Goal: Task Accomplishment & Management: Manage account settings

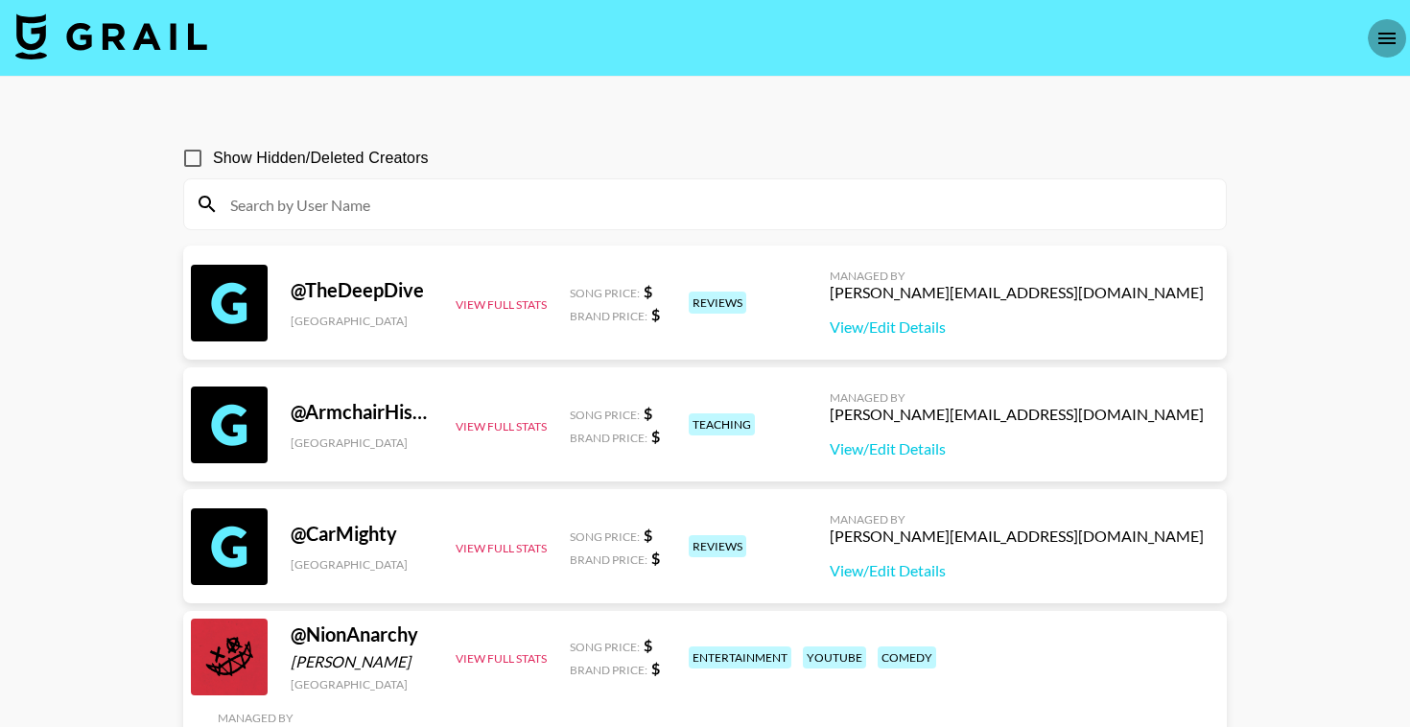
click at [1378, 49] on icon "open drawer" at bounding box center [1386, 38] width 23 height 23
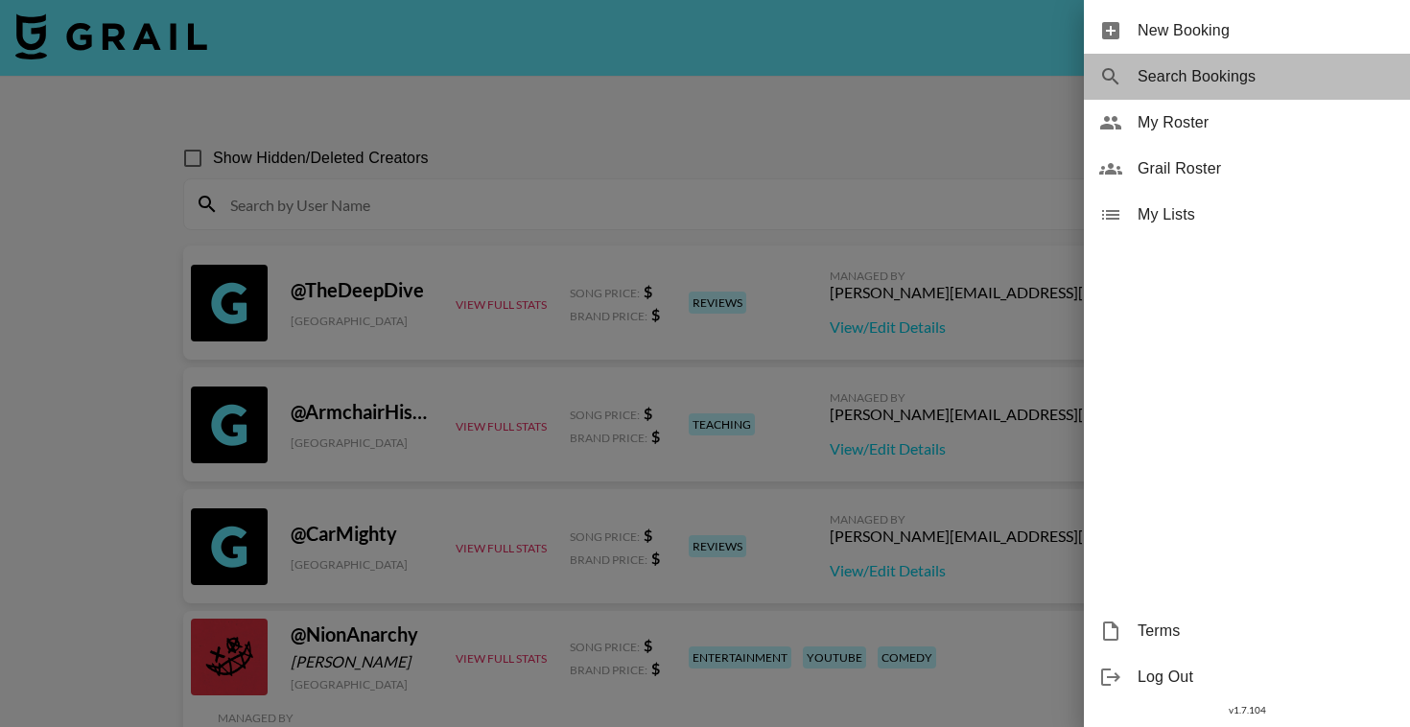
click at [1249, 66] on span "Search Bookings" at bounding box center [1266, 76] width 257 height 23
select select "id"
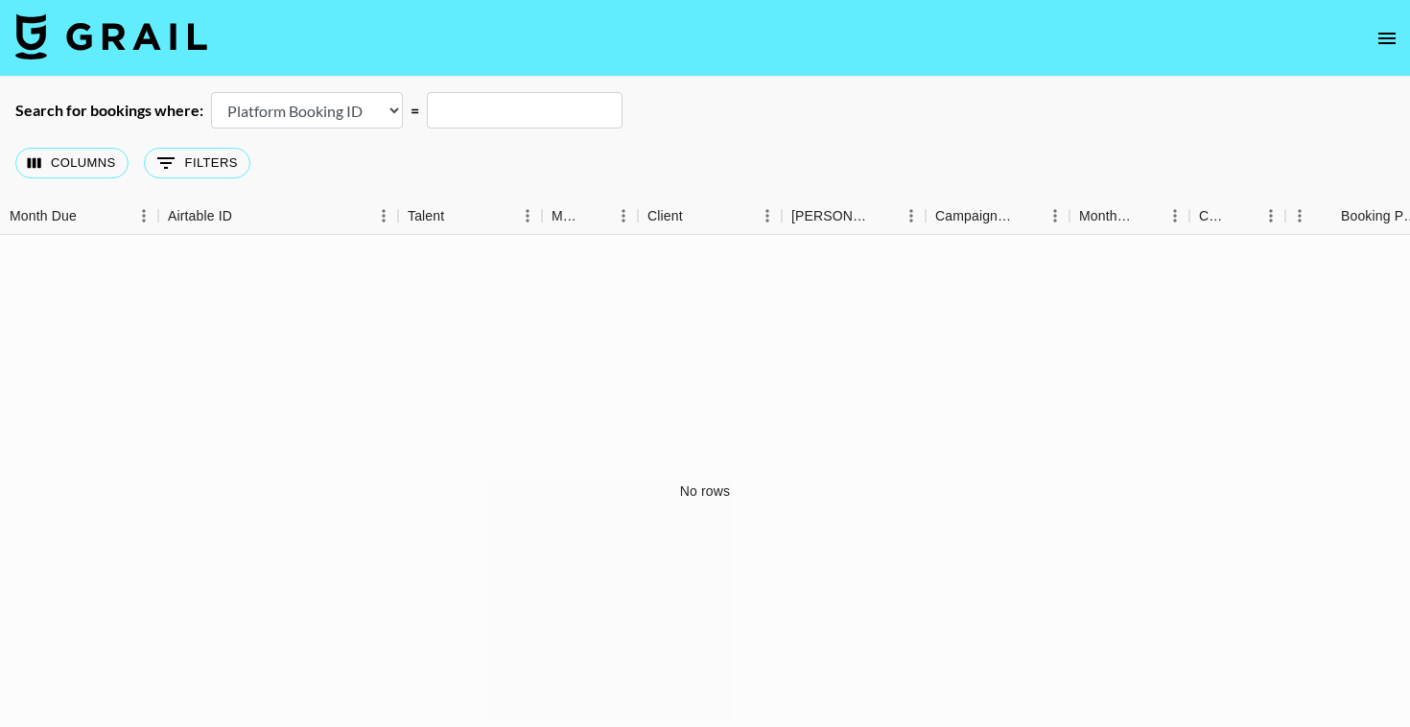
click at [1398, 35] on icon "open drawer" at bounding box center [1386, 38] width 23 height 23
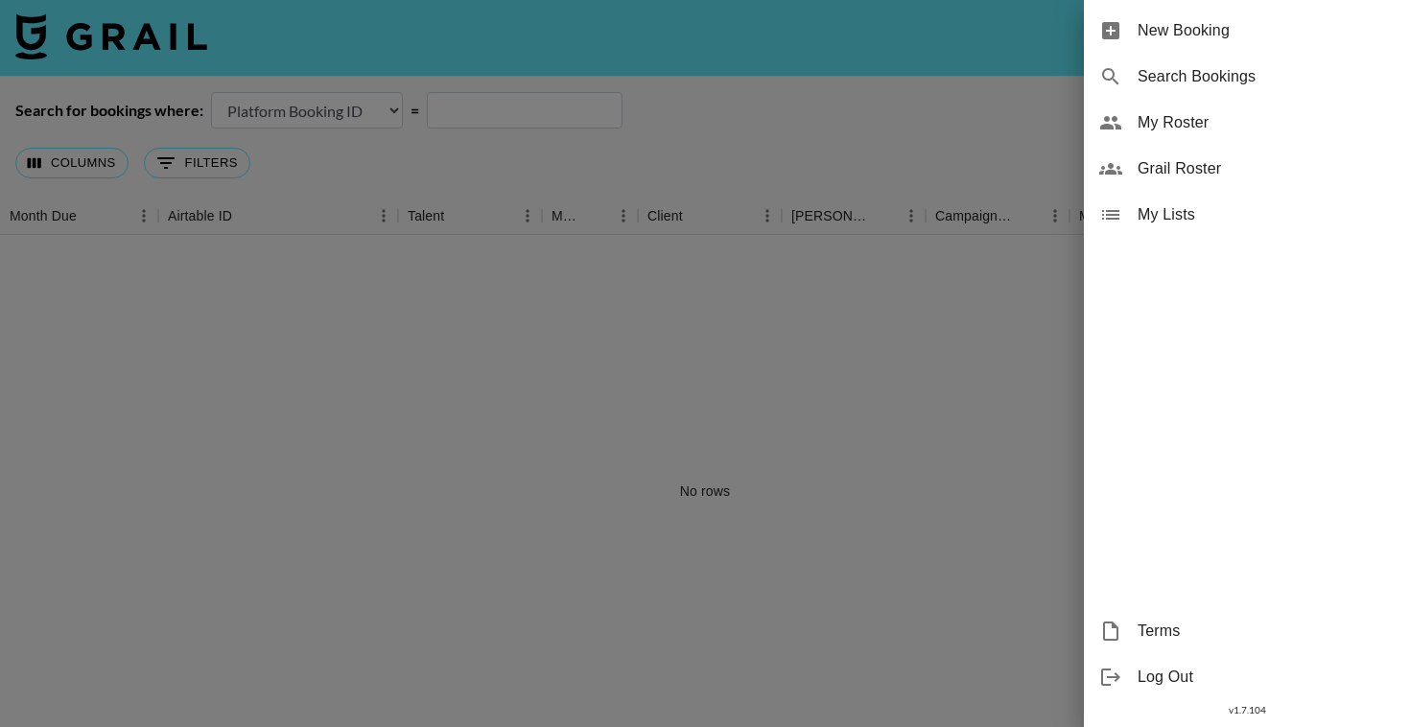
click at [1232, 35] on span "New Booking" at bounding box center [1266, 30] width 257 height 23
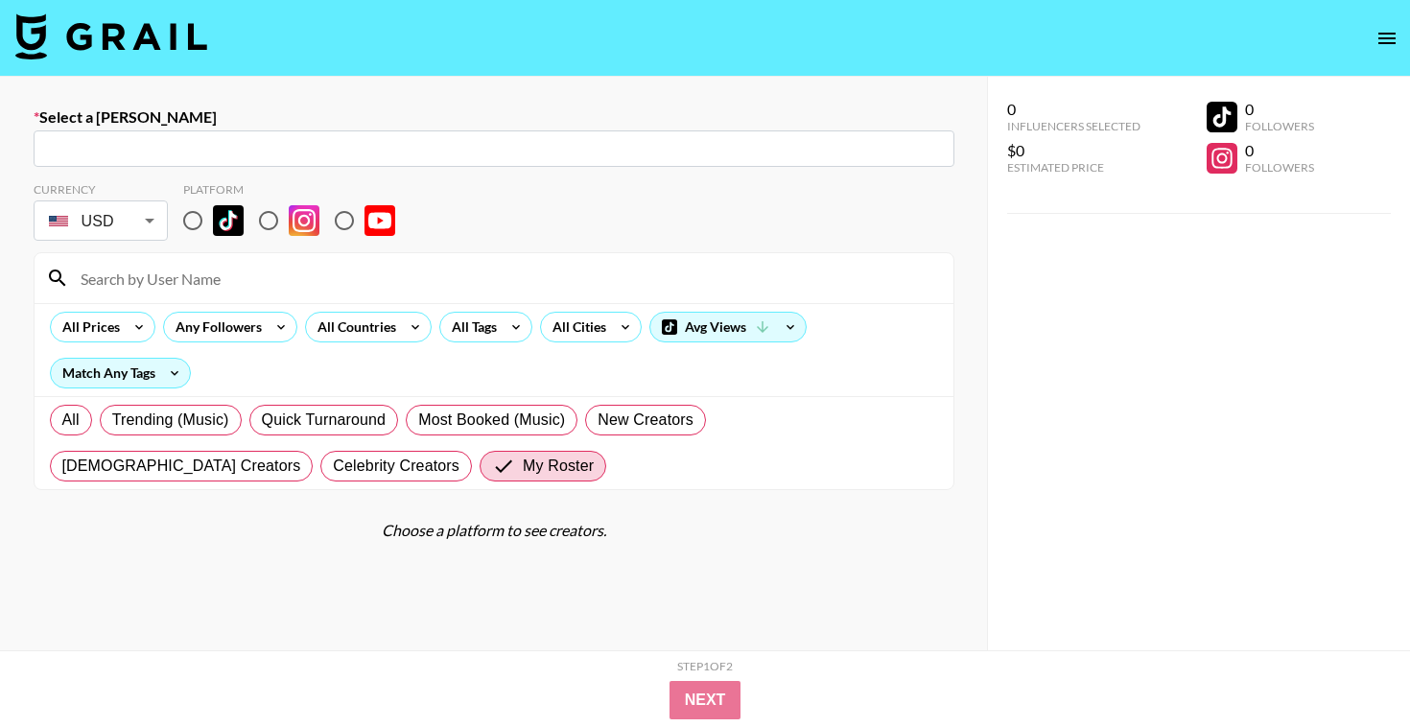
click at [131, 40] on img at bounding box center [111, 36] width 192 height 46
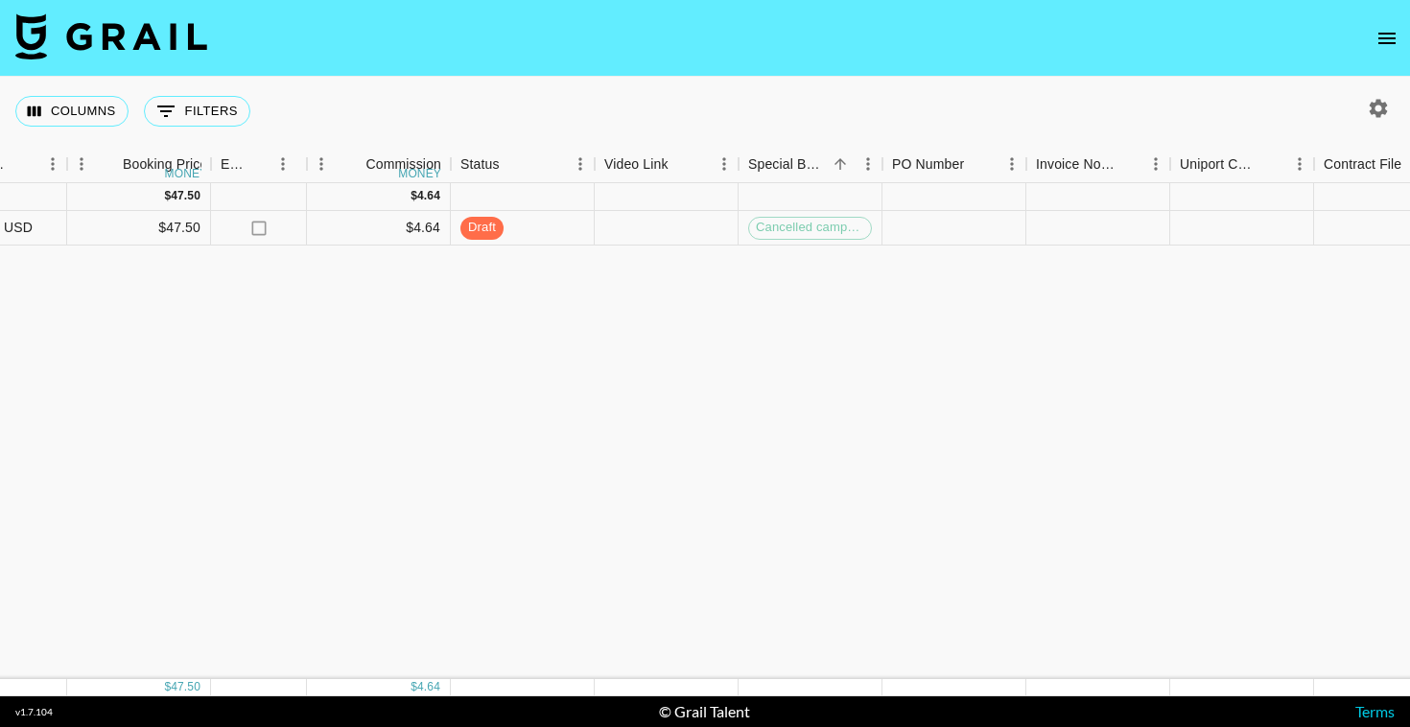
scroll to position [0, 1403]
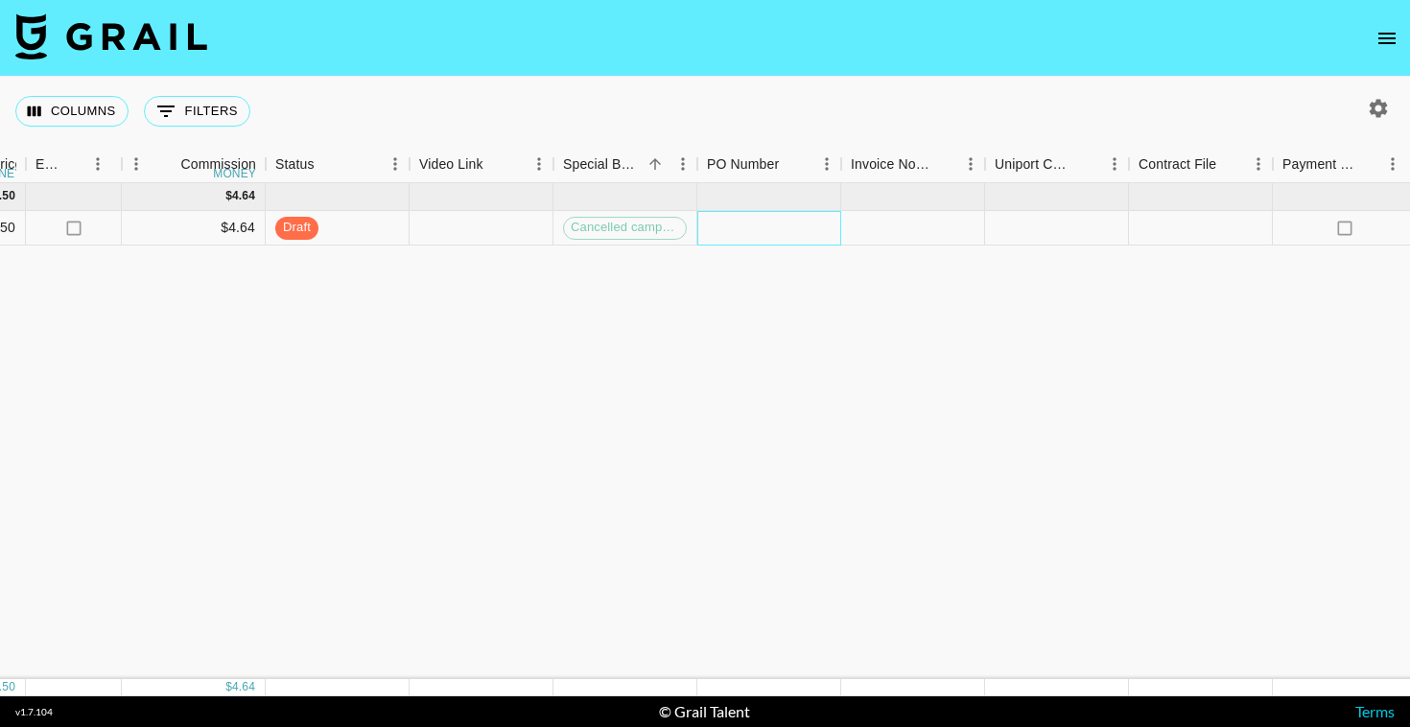
click at [718, 228] on div at bounding box center [769, 228] width 144 height 35
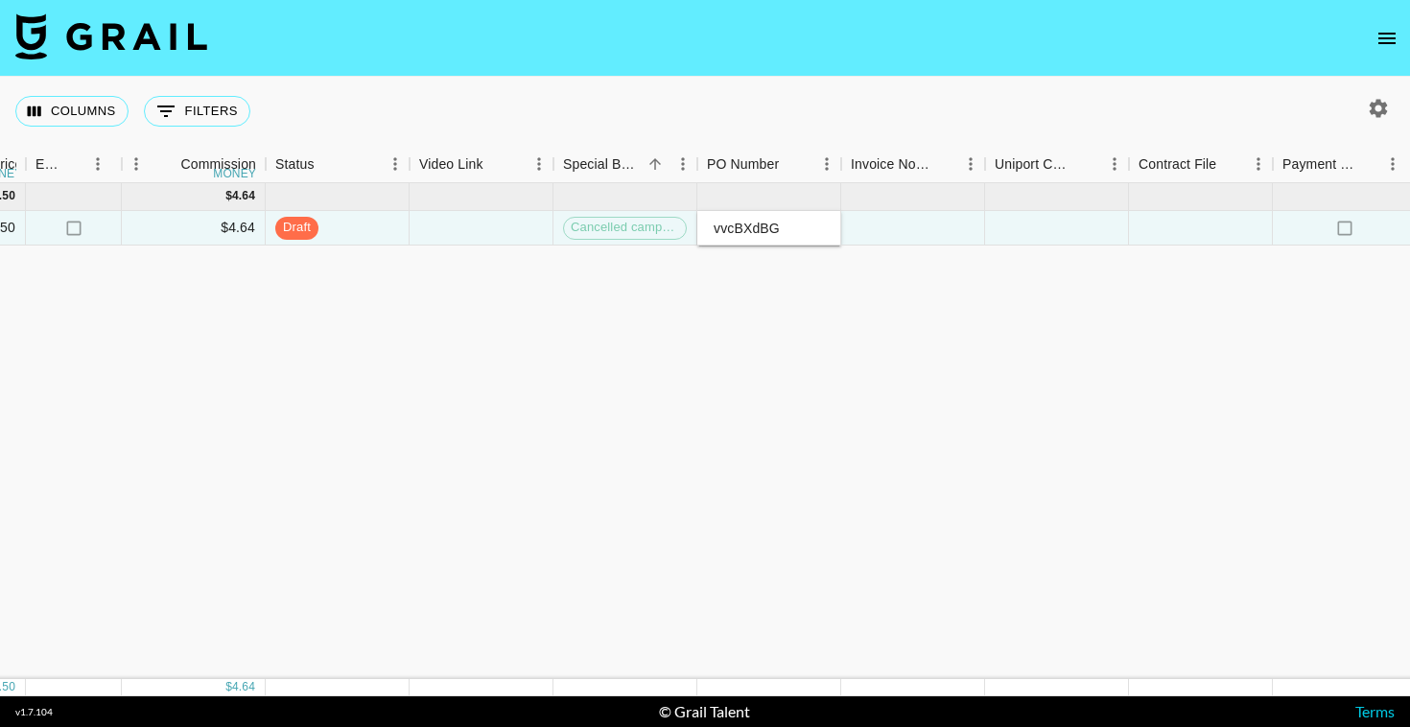
type input "vvcBXdBG"
click at [804, 343] on div "Sep '25 ( 1 ) $ 47.50 $ 4.64 recUa7KVZwFS3IDMR loraadora aino.laasonen@grail-ta…" at bounding box center [189, 431] width 3184 height 496
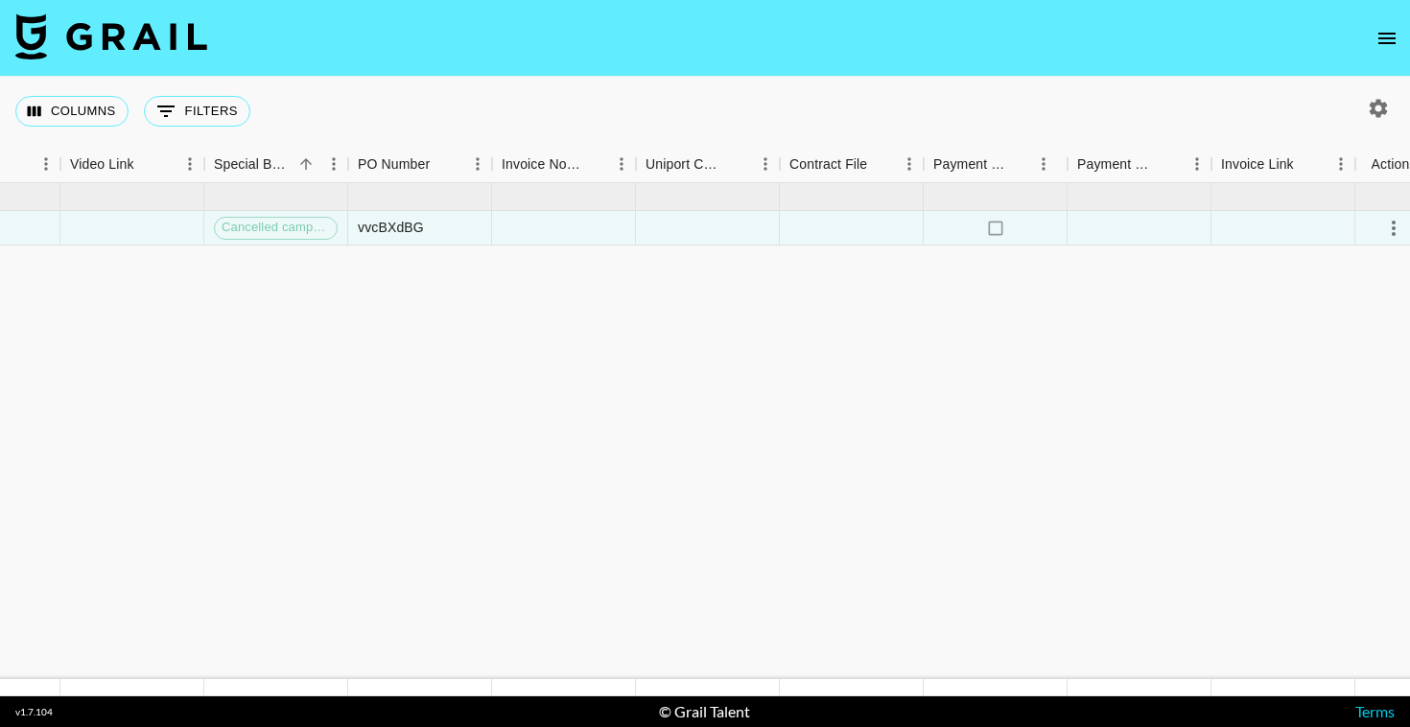
scroll to position [0, 1774]
click at [1371, 234] on icon "select merge strategy" at bounding box center [1372, 228] width 4 height 15
click at [1328, 413] on div "Approve" at bounding box center [1330, 407] width 59 height 23
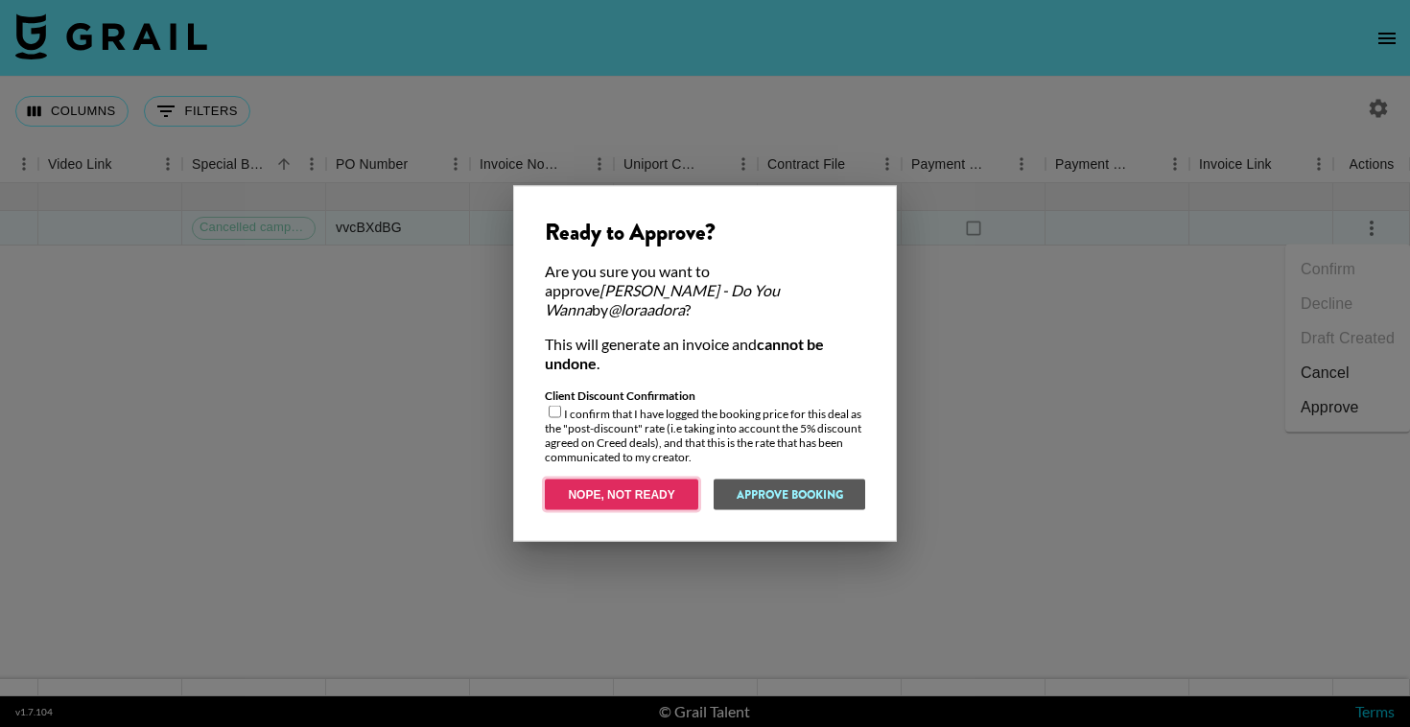
click at [615, 484] on button "Nope, Not Ready" at bounding box center [621, 495] width 153 height 31
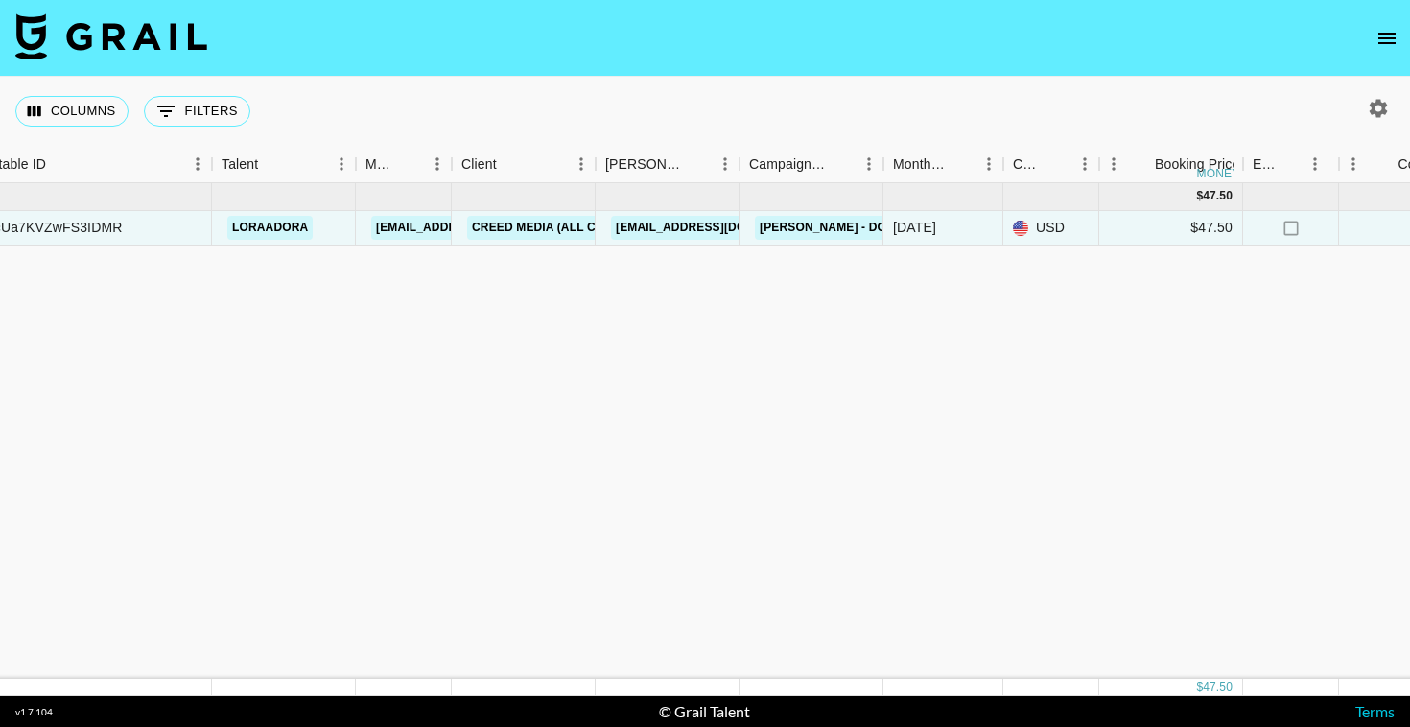
scroll to position [0, 154]
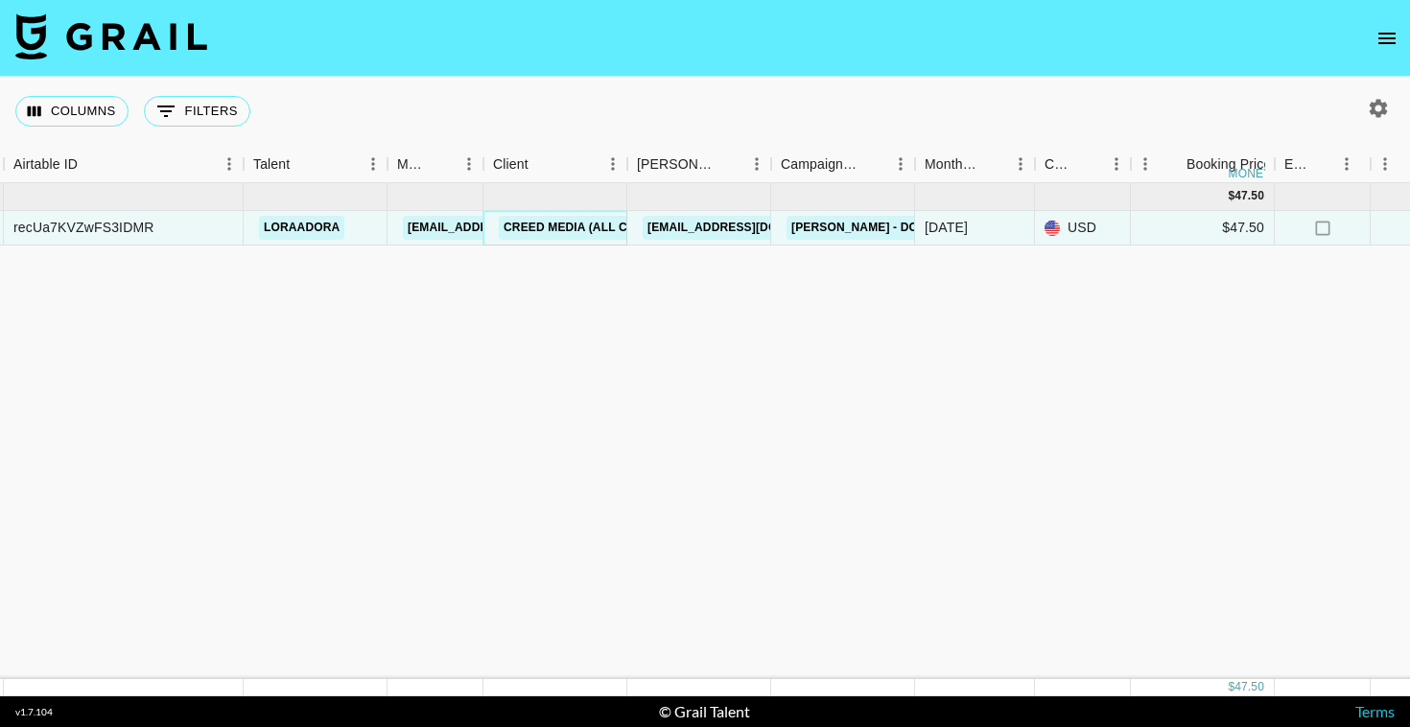
click at [550, 234] on link "Creed Media (All Campaigns)" at bounding box center [599, 228] width 200 height 24
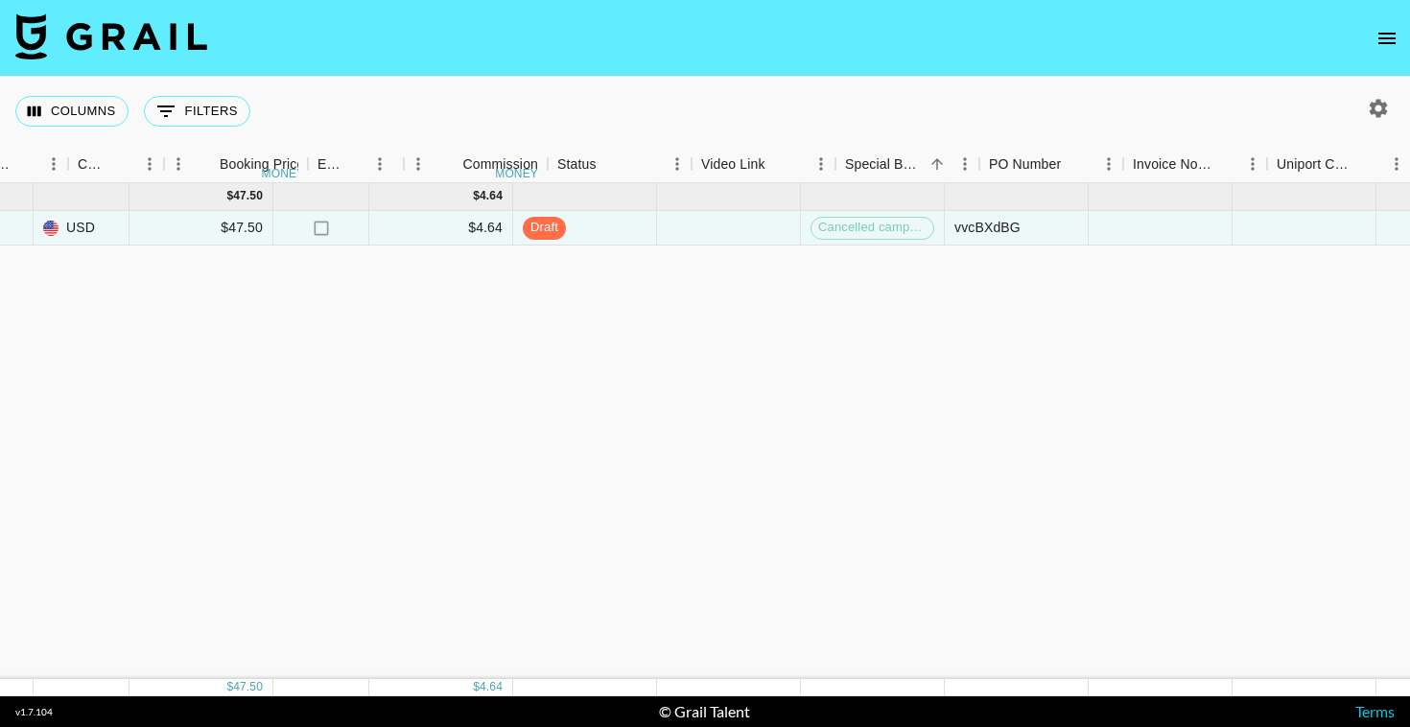
scroll to position [0, 1170]
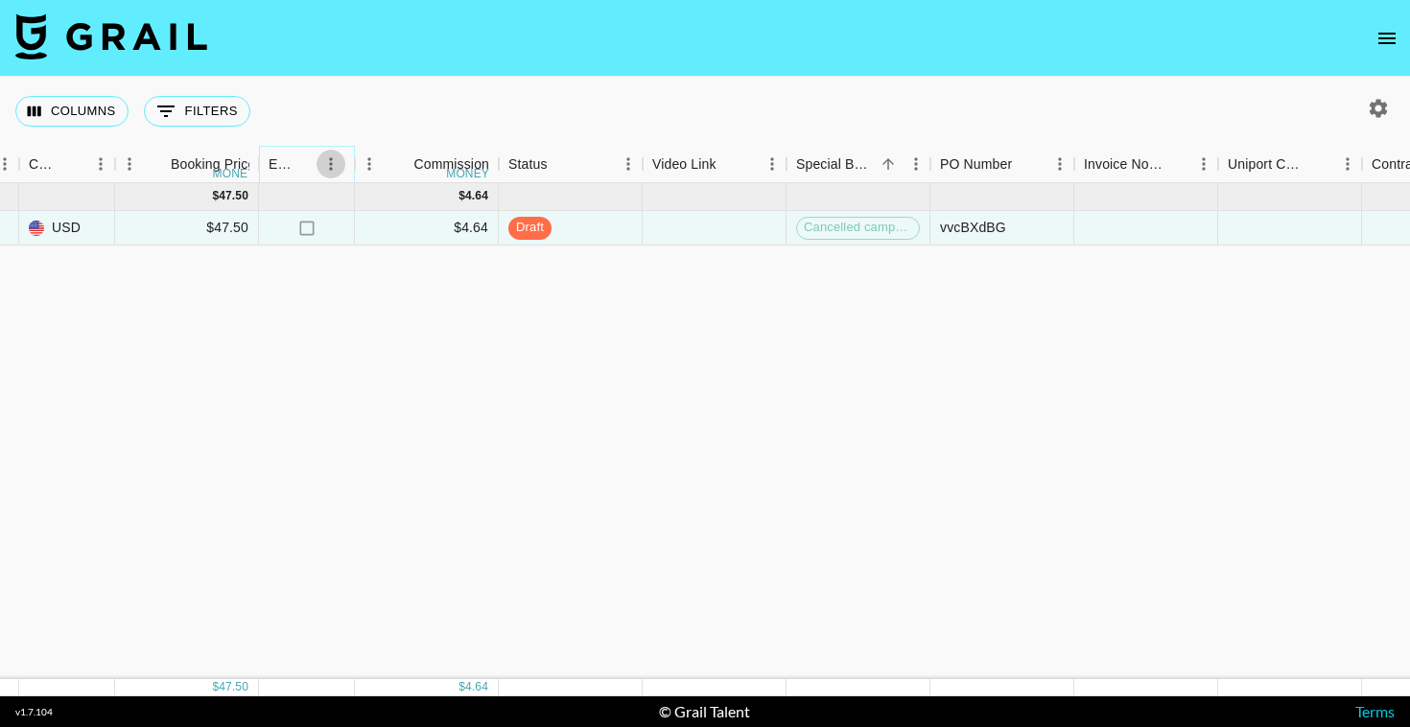
click at [328, 167] on icon "Menu" at bounding box center [330, 163] width 19 height 19
click at [200, 430] on div "Sep '25 ( 1 ) $ 47.50 $ 4.64 recUa7KVZwFS3IDMR loraadora aino.laasonen@grail-ta…" at bounding box center [422, 431] width 3184 height 496
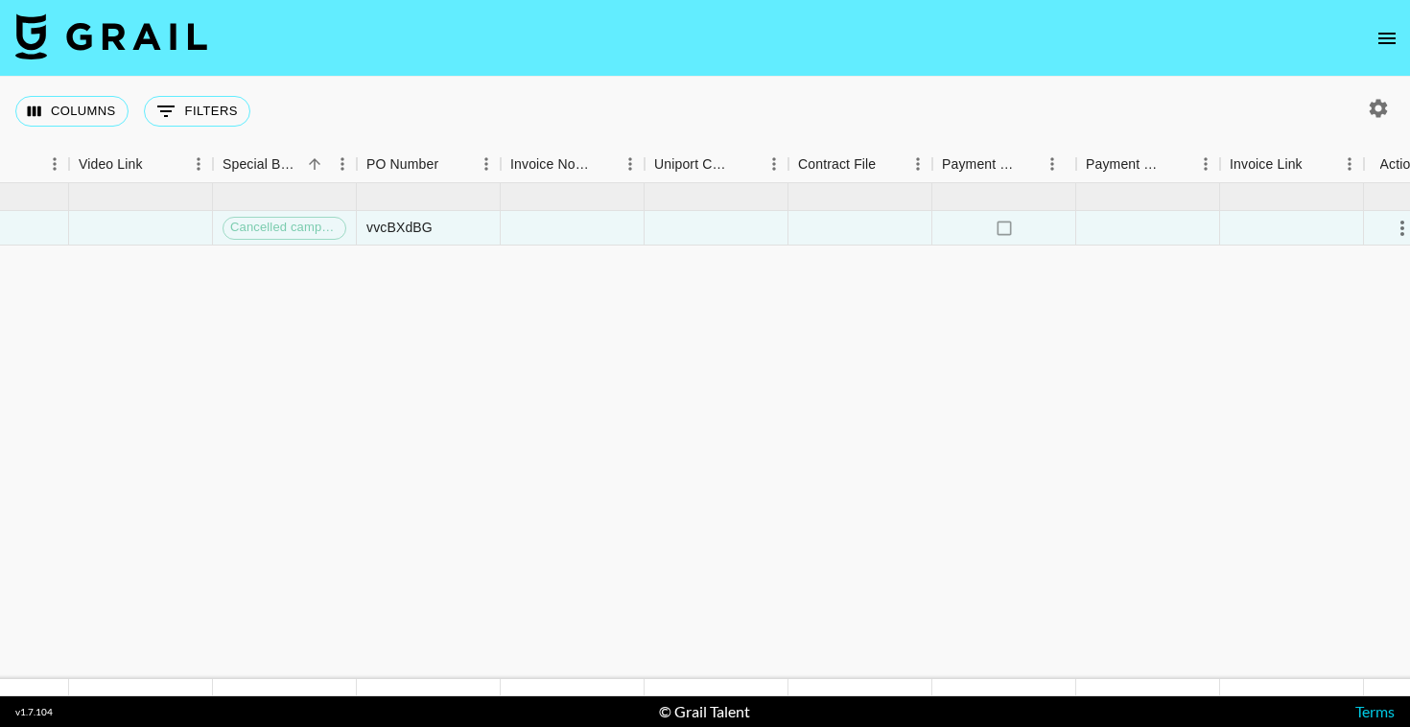
scroll to position [0, 1774]
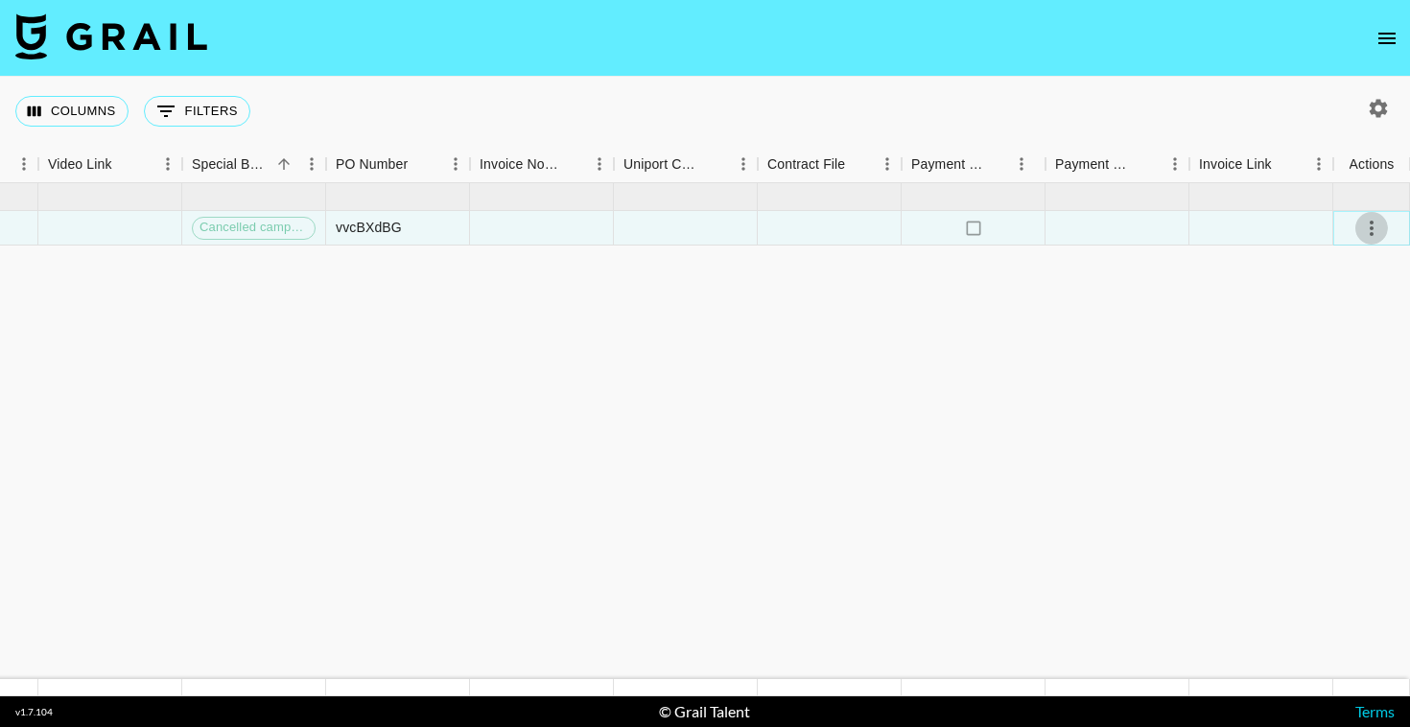
click at [1368, 225] on icon "select merge strategy" at bounding box center [1371, 228] width 23 height 23
click at [1318, 409] on div "Approve" at bounding box center [1330, 407] width 59 height 23
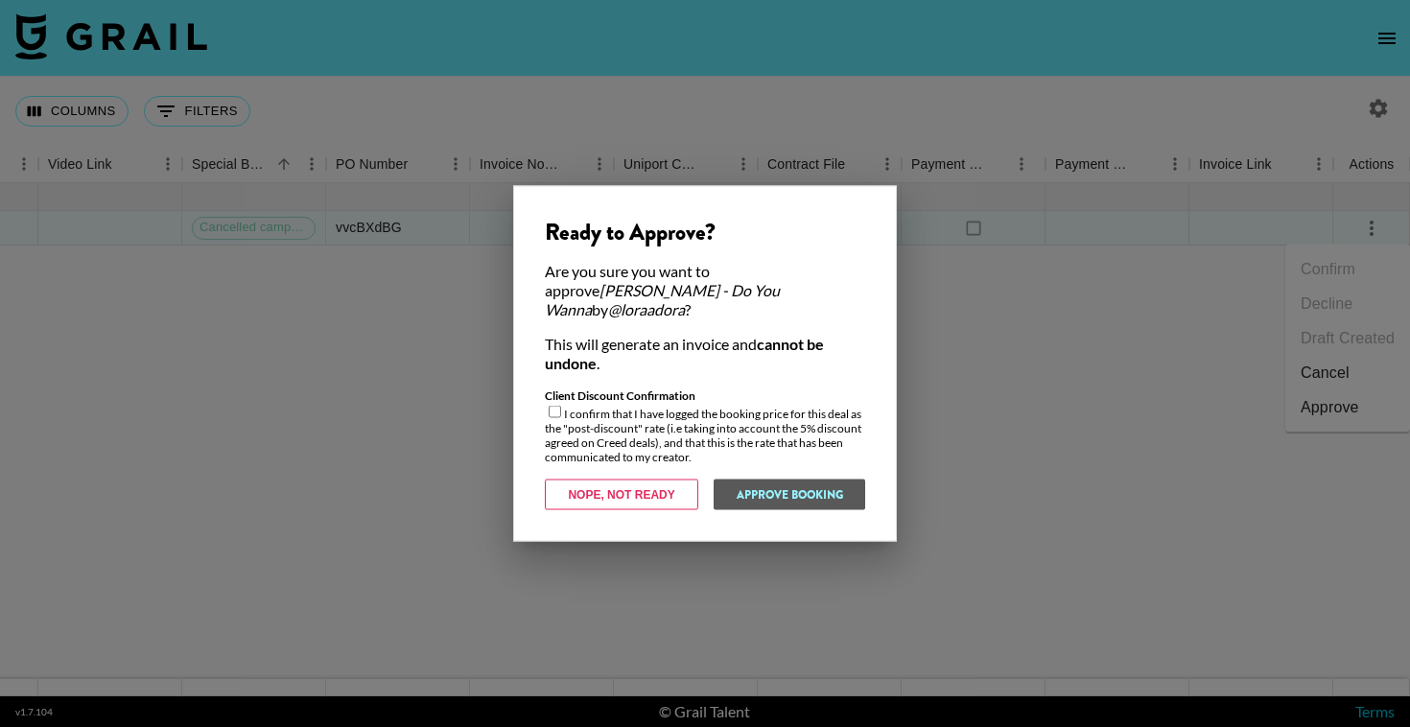
click at [557, 406] on input "checkbox" at bounding box center [555, 412] width 12 height 12
checkbox input "true"
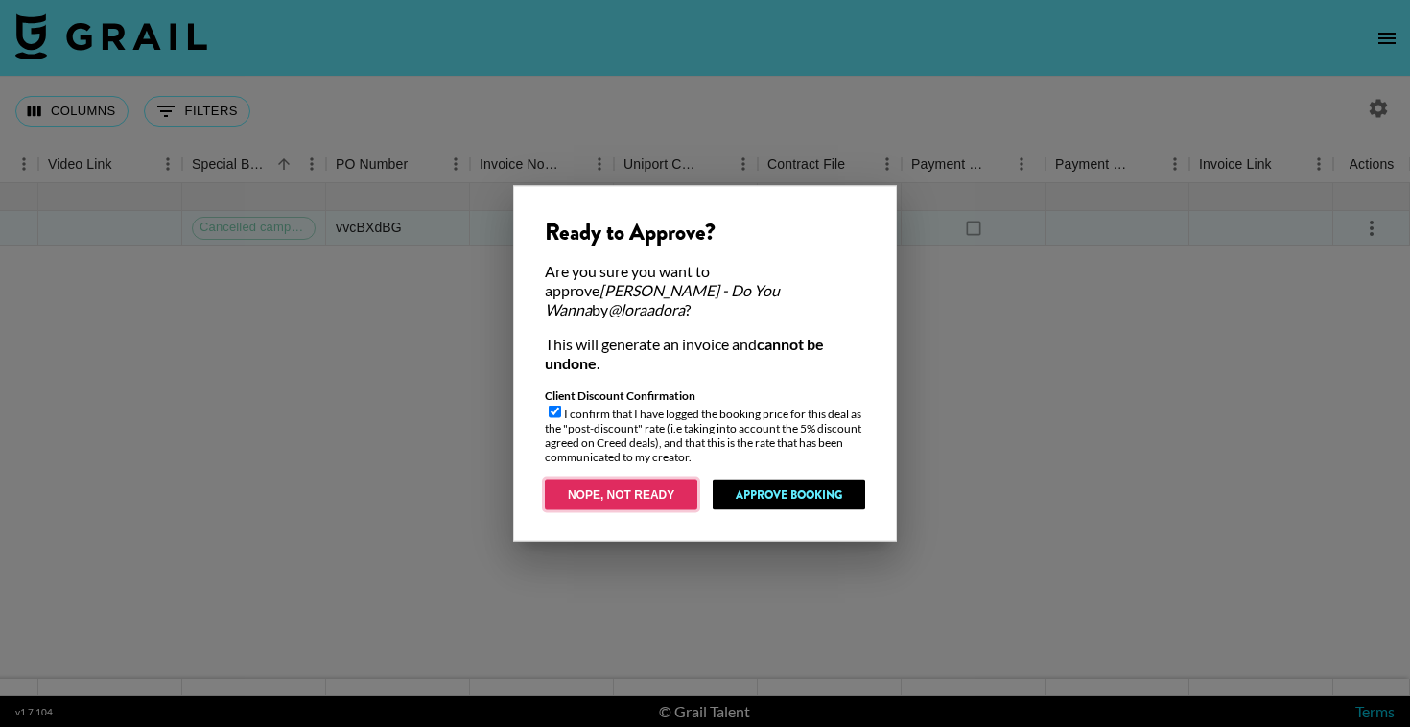
click at [641, 485] on button "Nope, Not Ready" at bounding box center [621, 495] width 153 height 31
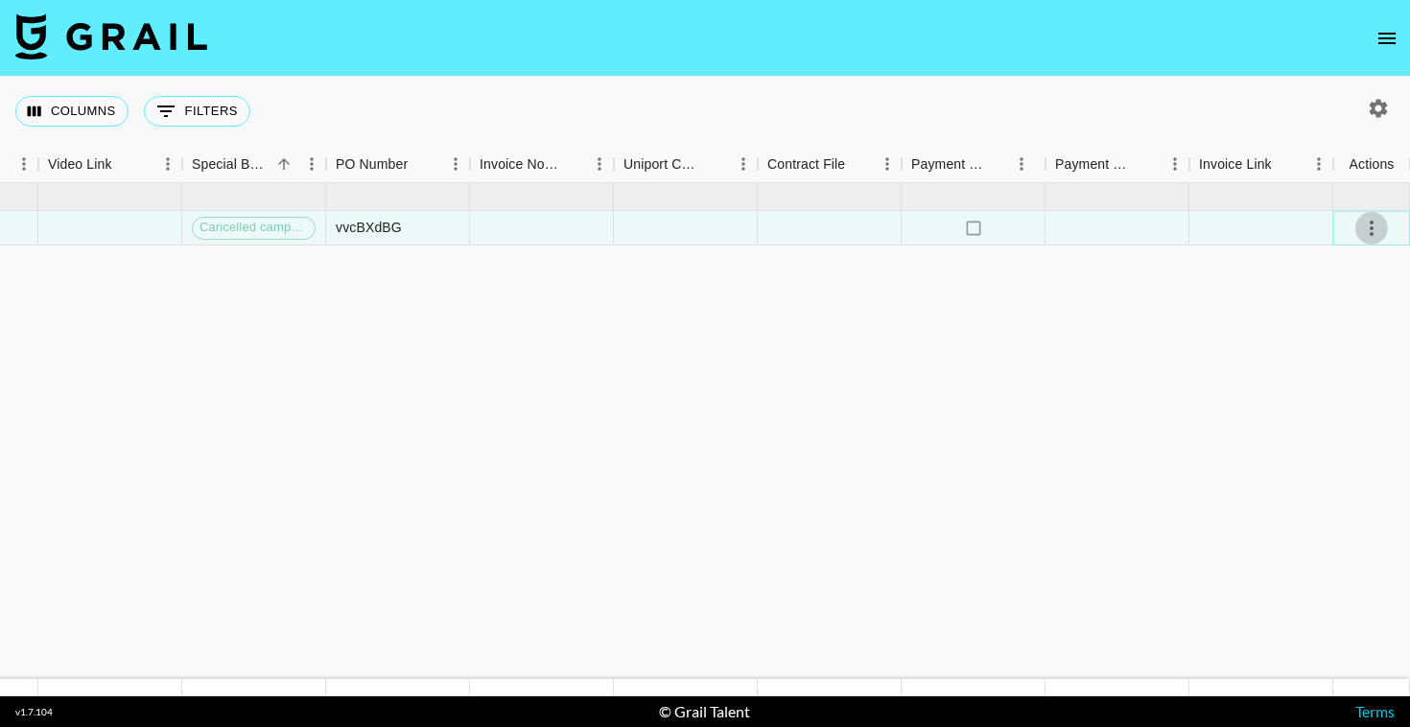
click at [1365, 233] on icon "select merge strategy" at bounding box center [1371, 228] width 23 height 23
click at [1313, 408] on div "Approve" at bounding box center [1330, 407] width 59 height 23
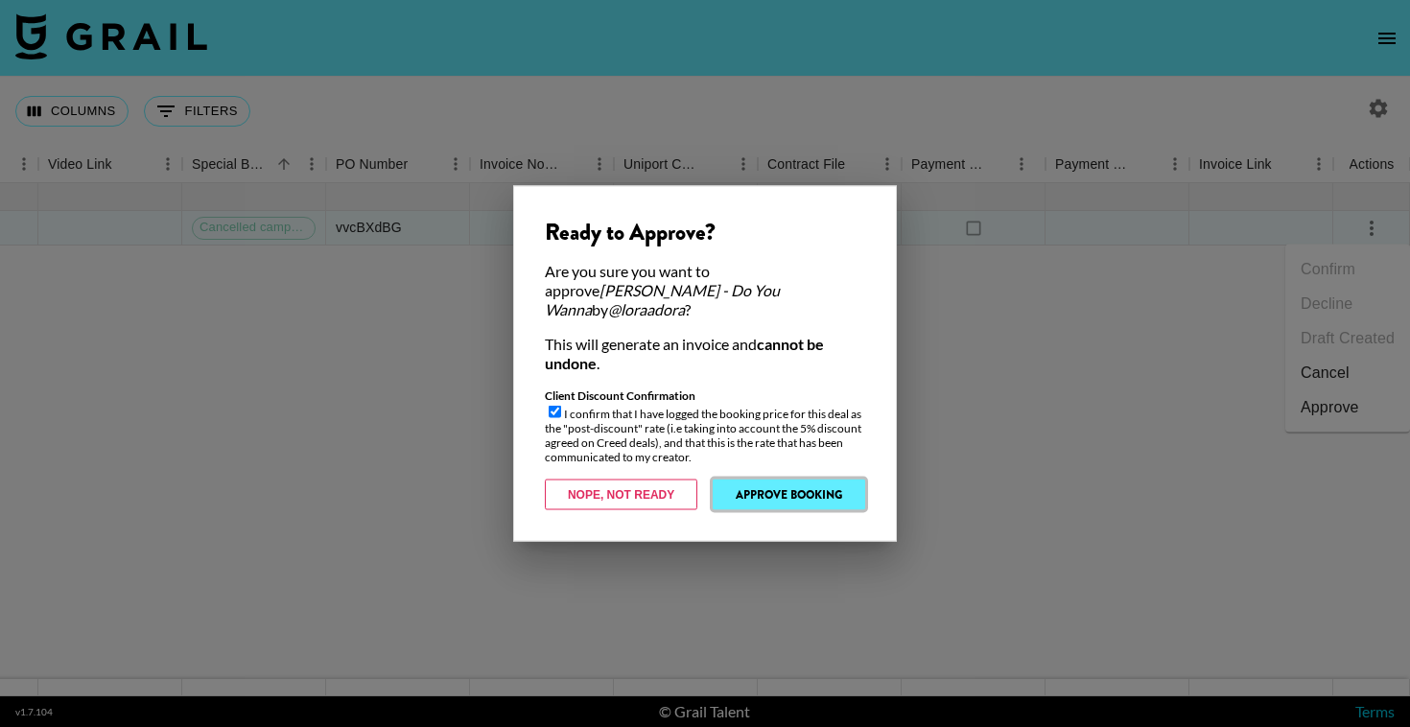
click at [817, 491] on button "Approve Booking" at bounding box center [789, 495] width 153 height 31
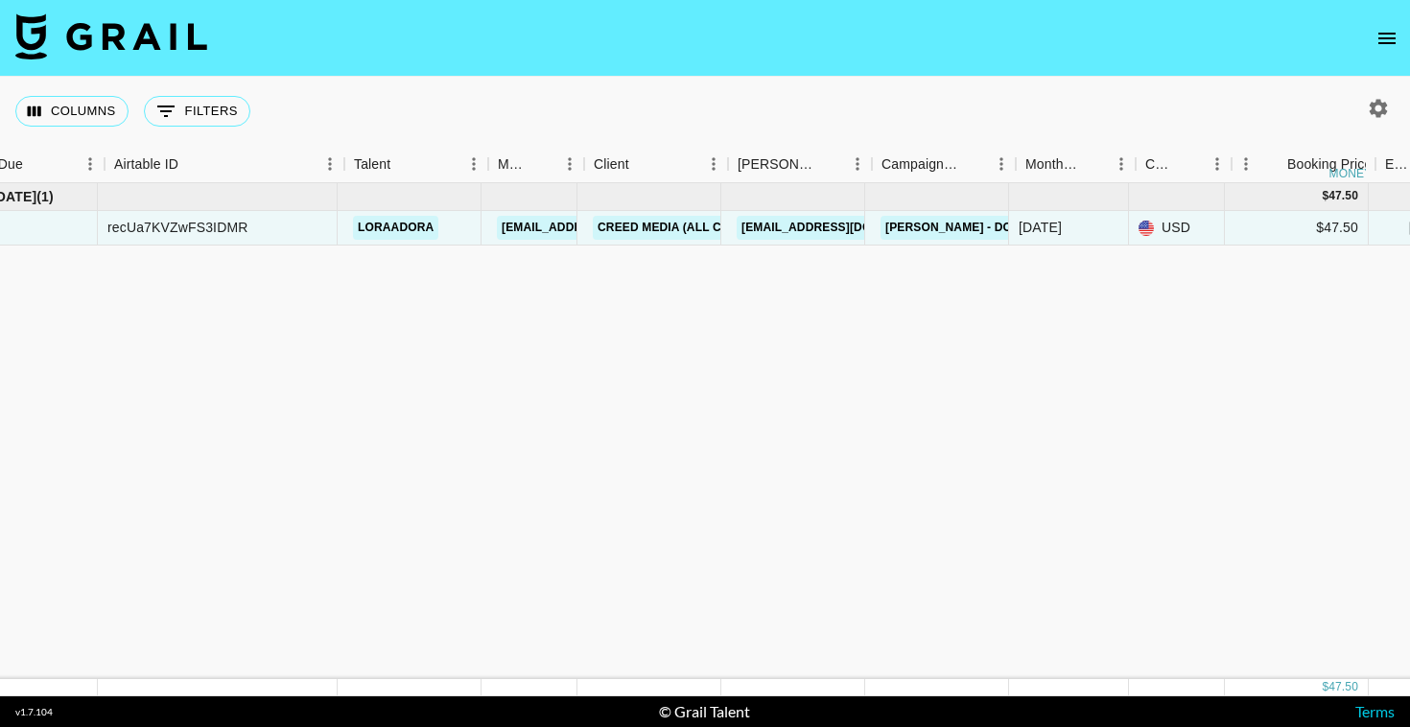
scroll to position [0, 0]
